Goal: Task Accomplishment & Management: Use online tool/utility

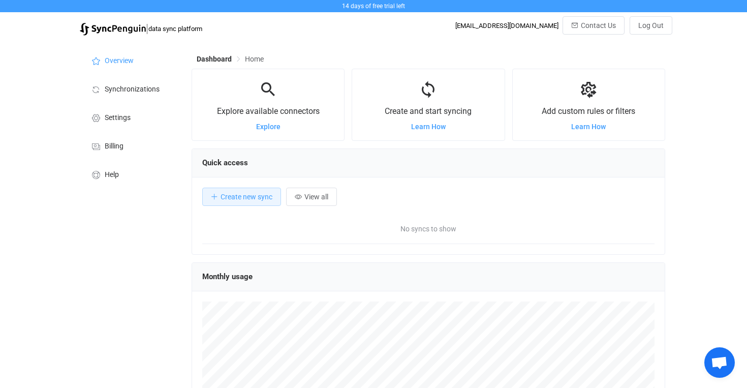
scroll to position [197, 474]
click at [122, 91] on span "Synchronizations" at bounding box center [132, 89] width 55 height 8
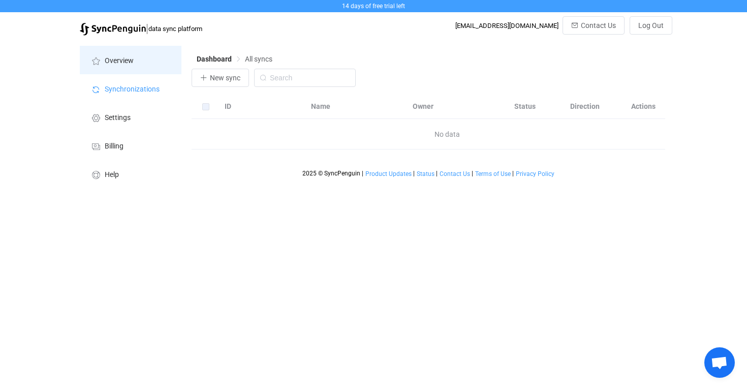
click at [128, 63] on span "Overview" at bounding box center [119, 61] width 29 height 8
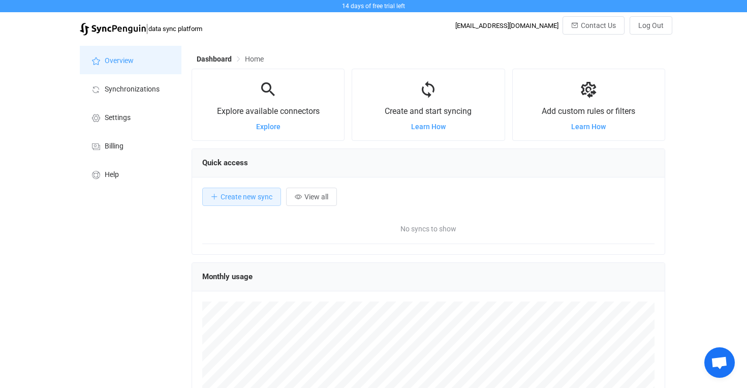
scroll to position [197, 474]
click at [268, 127] on span "Explore" at bounding box center [268, 126] width 24 height 8
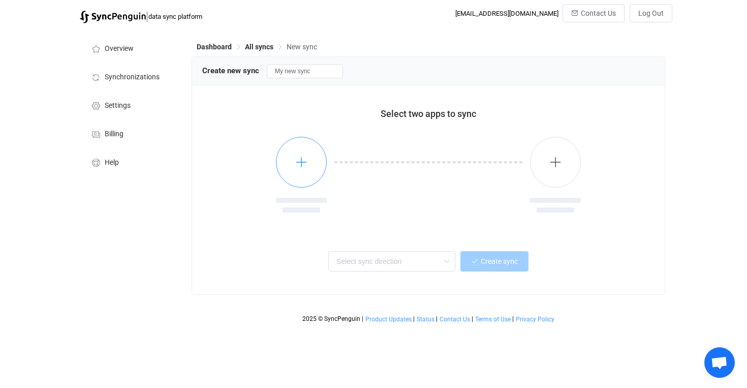
click at [301, 169] on button "button" at bounding box center [301, 162] width 51 height 51
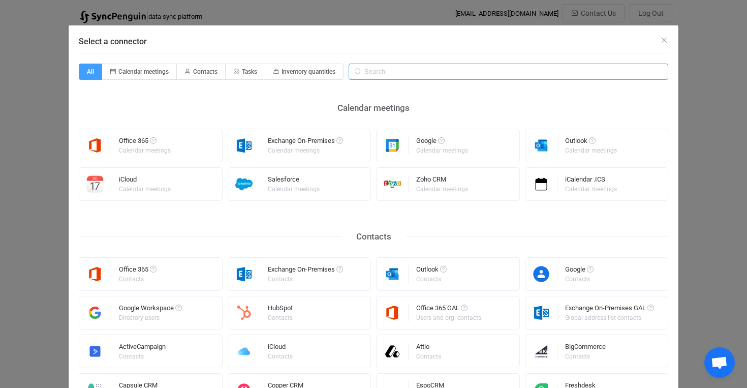
click at [374, 74] on input "Select a connector" at bounding box center [509, 72] width 320 height 16
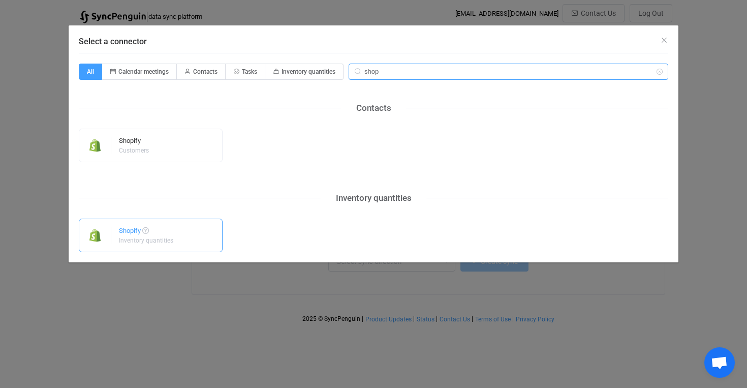
type input "shop"
click at [144, 238] on div "Inventory quantities" at bounding box center [146, 240] width 54 height 6
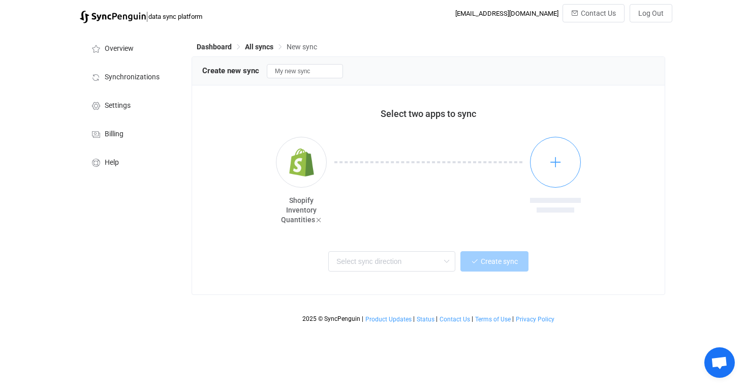
click at [553, 168] on button "button" at bounding box center [555, 162] width 51 height 51
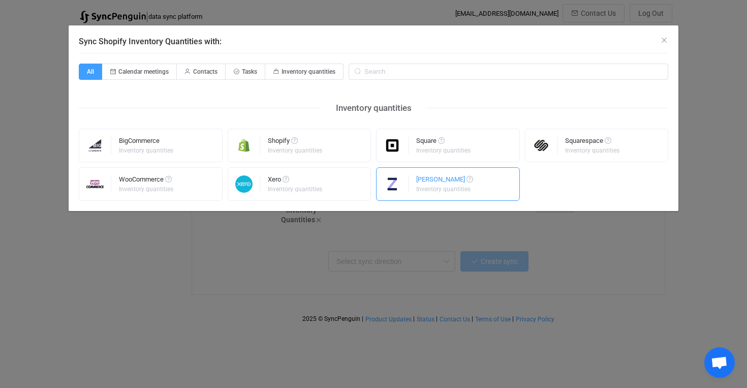
click at [429, 192] on div "Inventory quantities" at bounding box center [443, 189] width 55 height 6
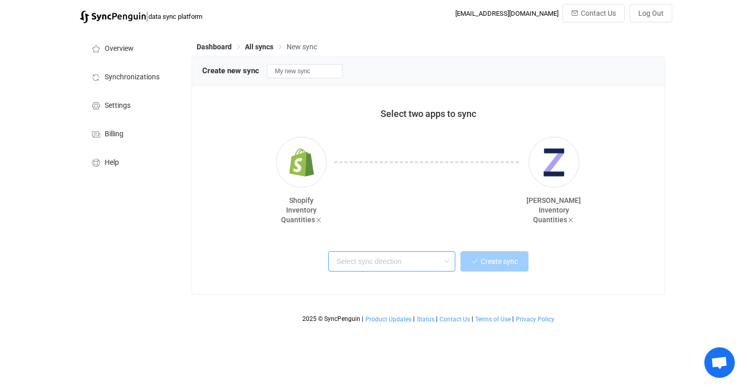
click at [428, 263] on input "text" at bounding box center [391, 261] width 127 height 20
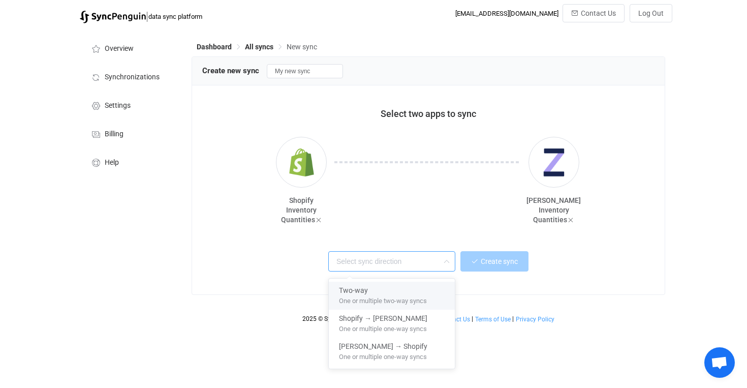
click at [408, 295] on span "One or multiple two-way syncs" at bounding box center [383, 298] width 88 height 11
type input "Two-way"
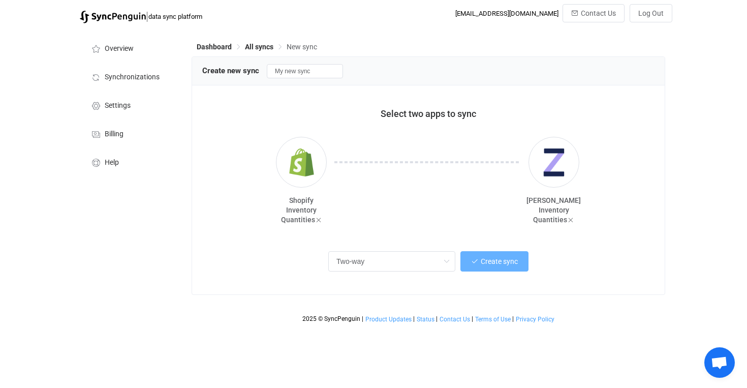
click at [484, 264] on span "Create sync" at bounding box center [499, 261] width 37 height 8
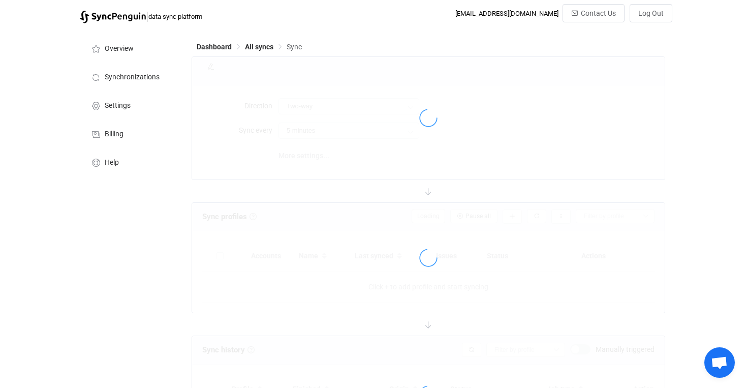
type input "10 minutes"
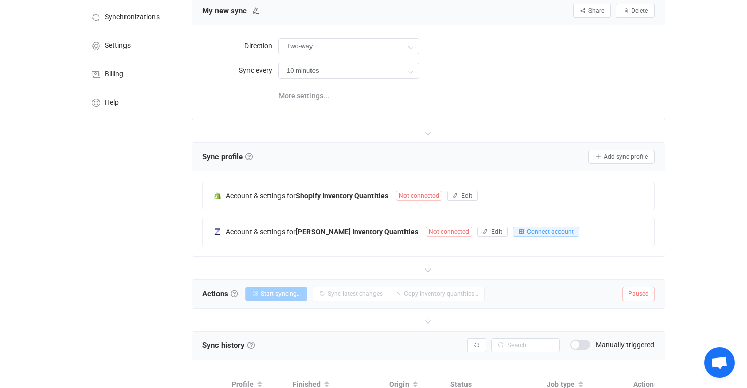
scroll to position [68, 0]
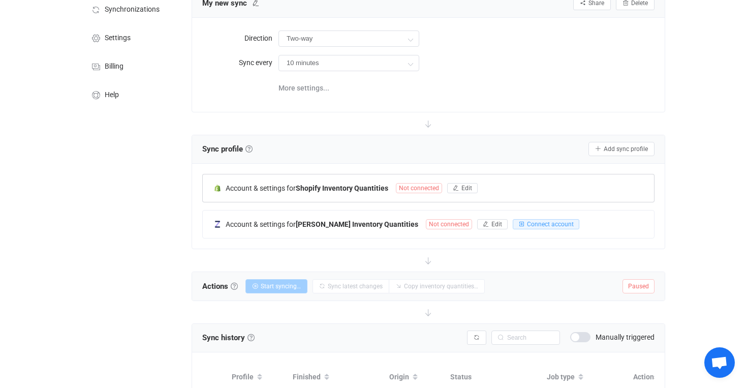
click at [414, 186] on span "Not connected" at bounding box center [419, 188] width 46 height 10
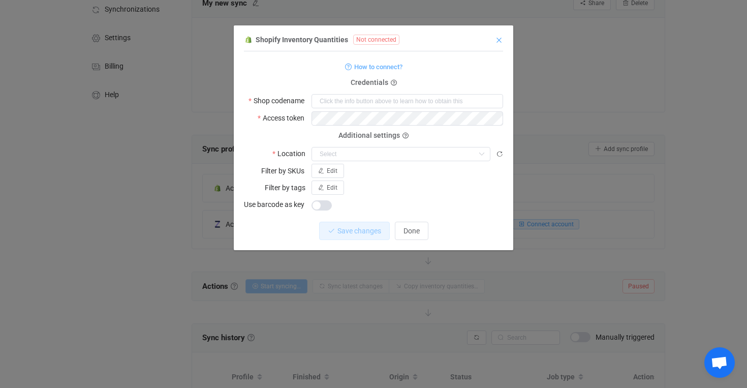
click at [496, 37] on icon "Close" at bounding box center [499, 40] width 8 height 8
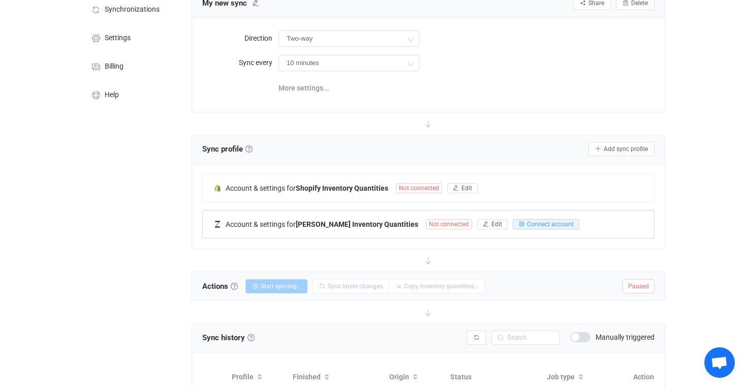
click at [426, 226] on span "Not connected" at bounding box center [449, 224] width 46 height 10
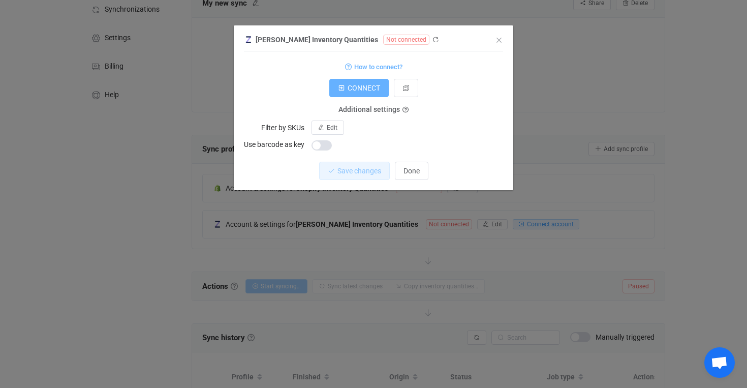
click at [366, 87] on span "CONNECT" at bounding box center [364, 88] width 33 height 8
click at [499, 39] on icon "Close" at bounding box center [499, 40] width 8 height 8
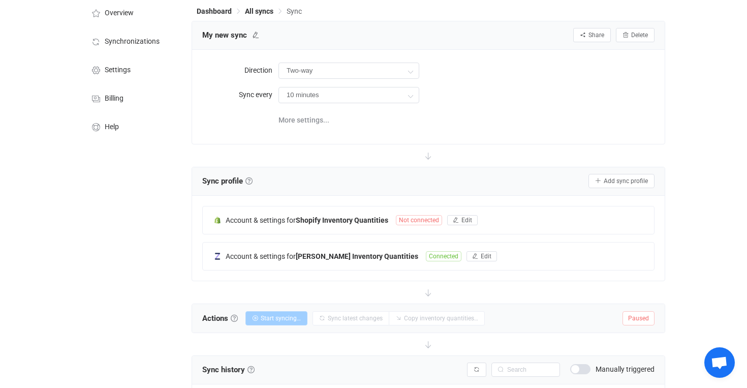
scroll to position [134, 0]
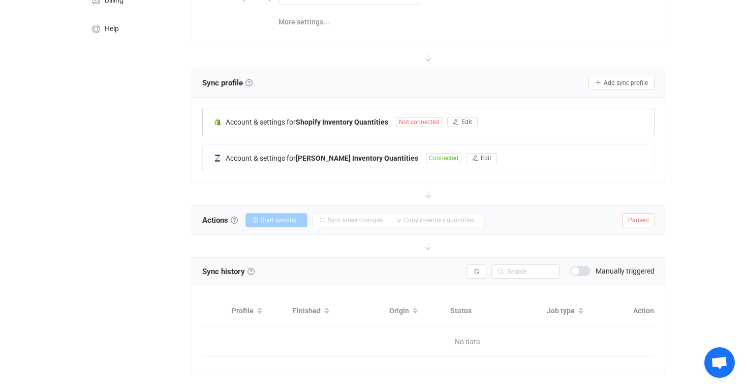
click at [420, 122] on span "Not connected" at bounding box center [419, 122] width 46 height 10
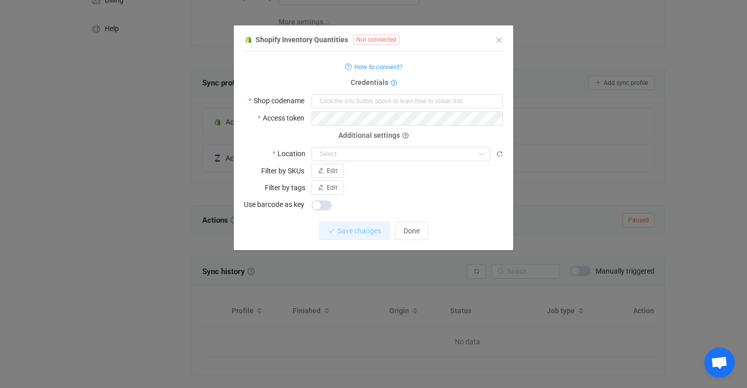
click at [393, 82] on icon "dialog" at bounding box center [394, 83] width 6 height 6
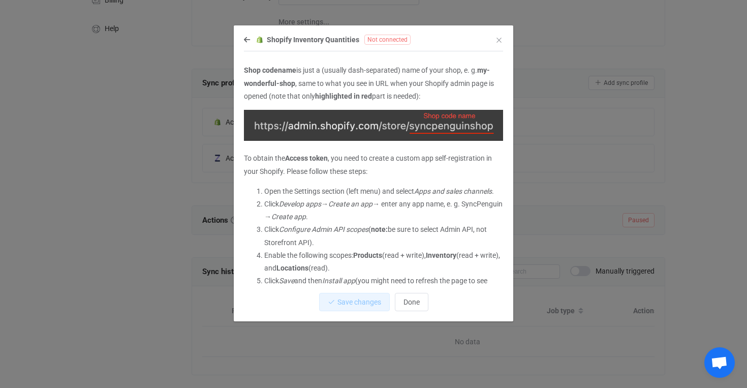
scroll to position [21, 0]
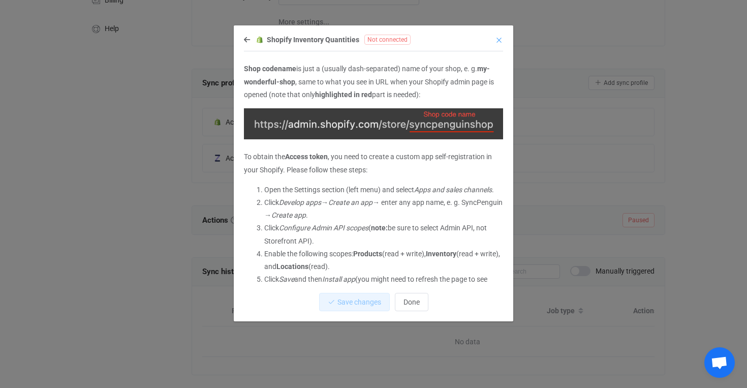
click at [499, 38] on icon "Close" at bounding box center [499, 40] width 8 height 8
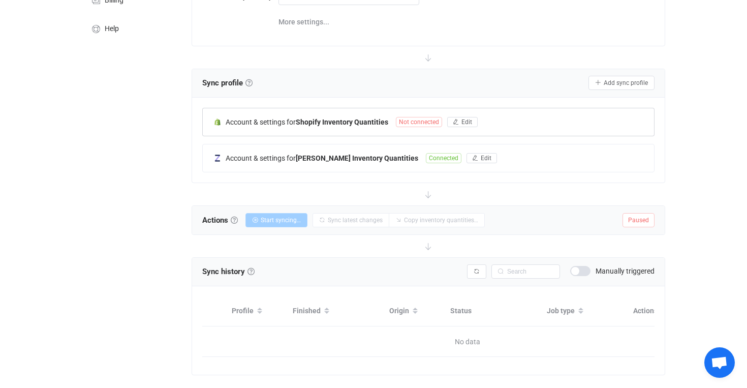
click at [419, 122] on span "Not connected" at bounding box center [419, 122] width 46 height 10
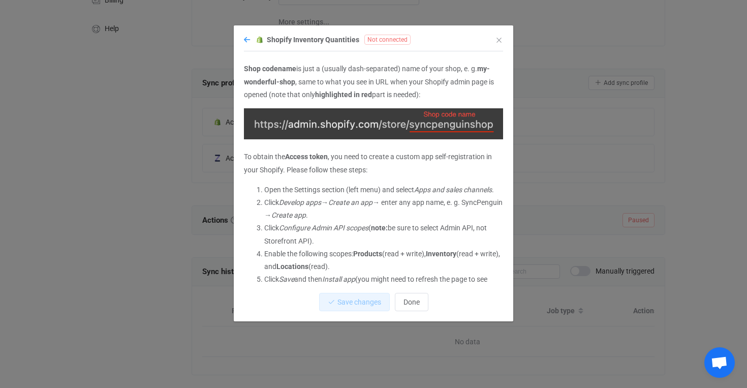
click at [248, 37] on icon "dialog" at bounding box center [247, 39] width 6 height 7
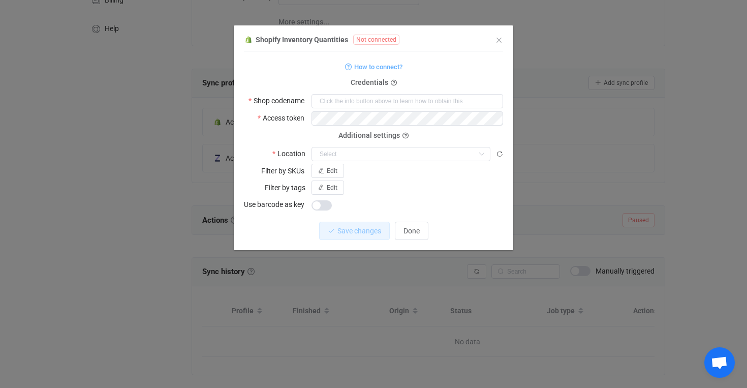
click at [389, 83] on div "Credentials" at bounding box center [373, 83] width 61 height 13
click at [393, 83] on icon "dialog" at bounding box center [394, 83] width 6 height 6
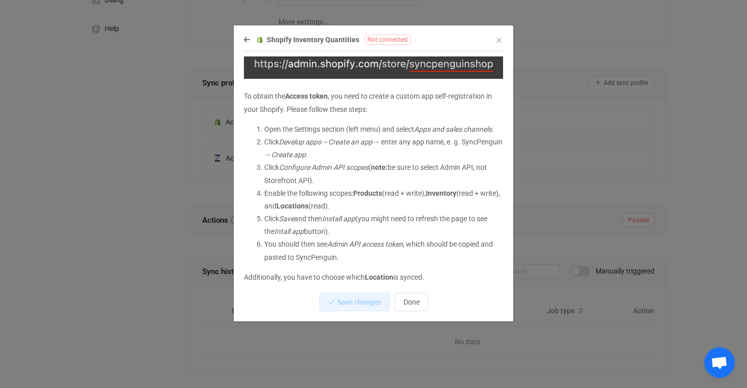
scroll to position [87, 0]
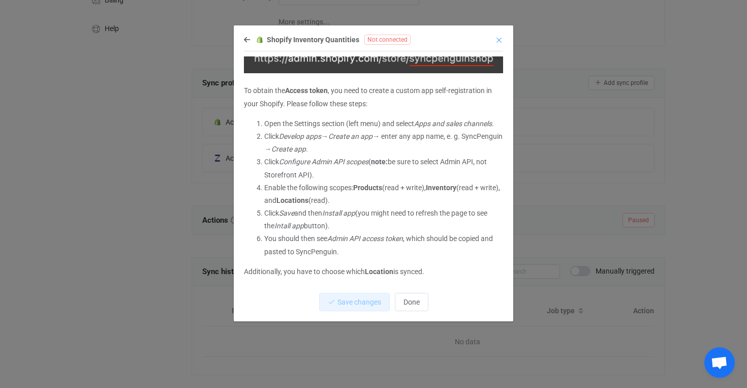
click at [498, 37] on icon "Close" at bounding box center [499, 40] width 8 height 8
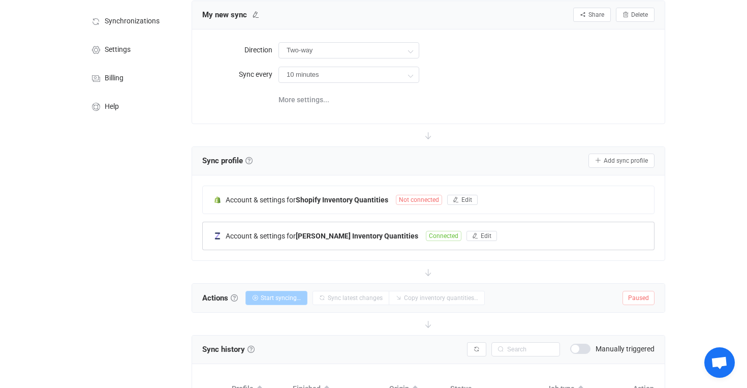
scroll to position [45, 0]
